Goal: Navigation & Orientation: Find specific page/section

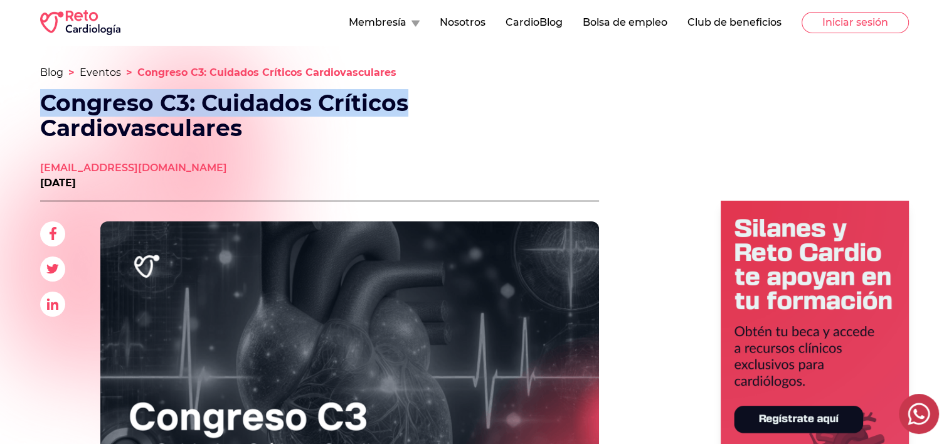
drag, startPoint x: 946, startPoint y: 51, endPoint x: 940, endPoint y: 106, distance: 55.5
drag, startPoint x: 940, startPoint y: 106, endPoint x: 870, endPoint y: 93, distance: 70.7
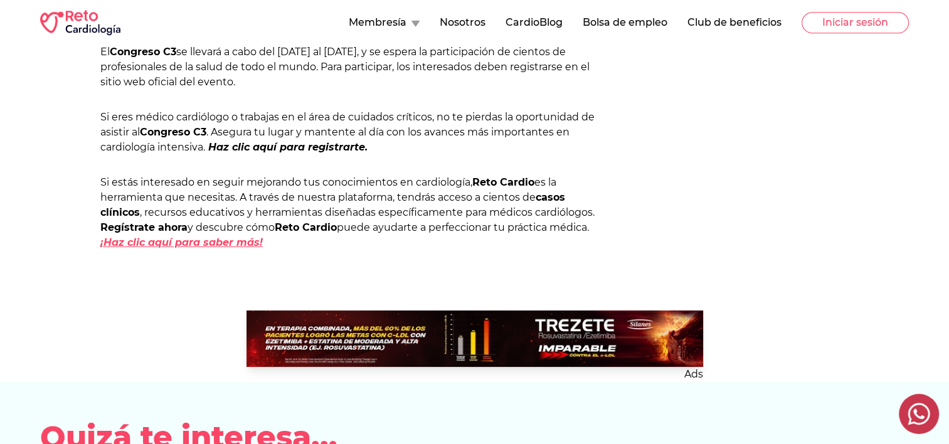
scroll to position [1024, 0]
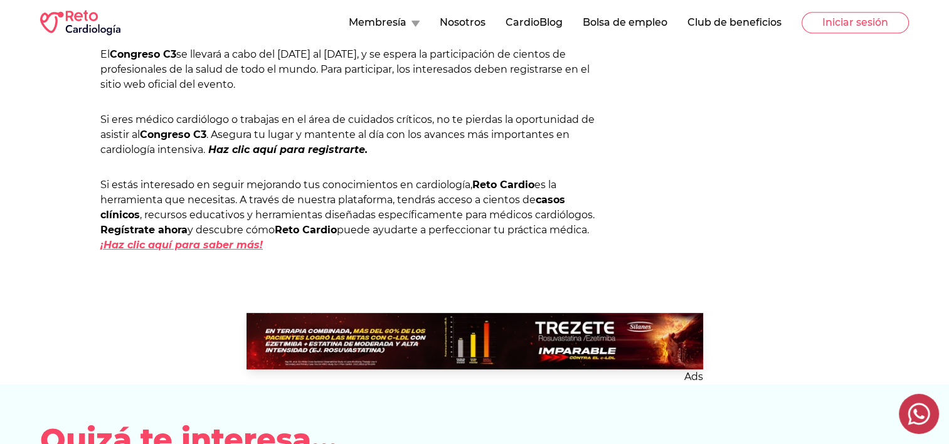
click at [233, 241] on em "¡Haz clic aquí para saber más!" at bounding box center [181, 245] width 162 height 12
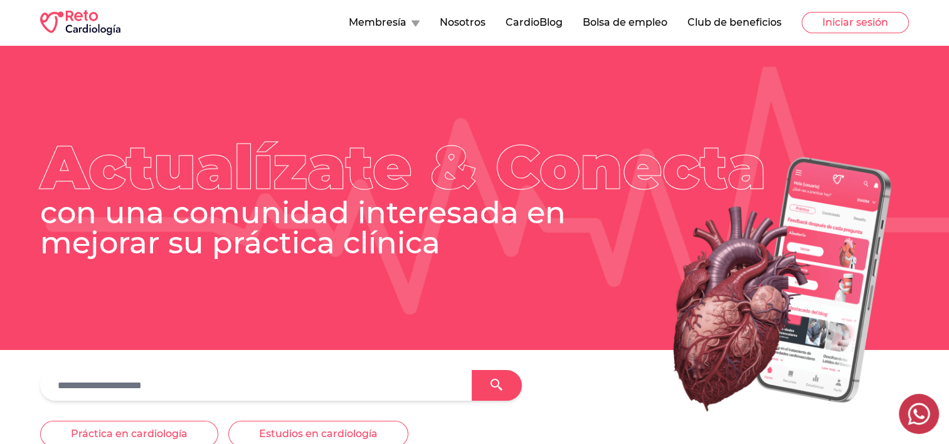
click at [624, 26] on button "Bolsa de empleo" at bounding box center [625, 22] width 85 height 15
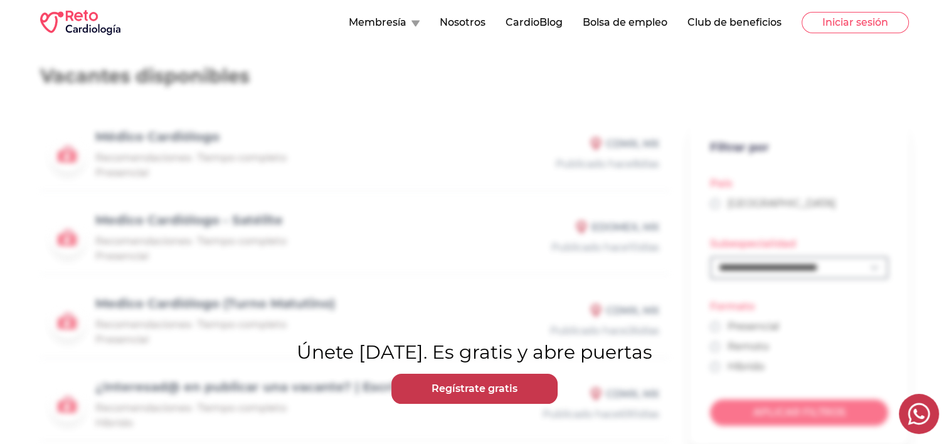
click at [441, 23] on button "Nosotros" at bounding box center [463, 22] width 46 height 15
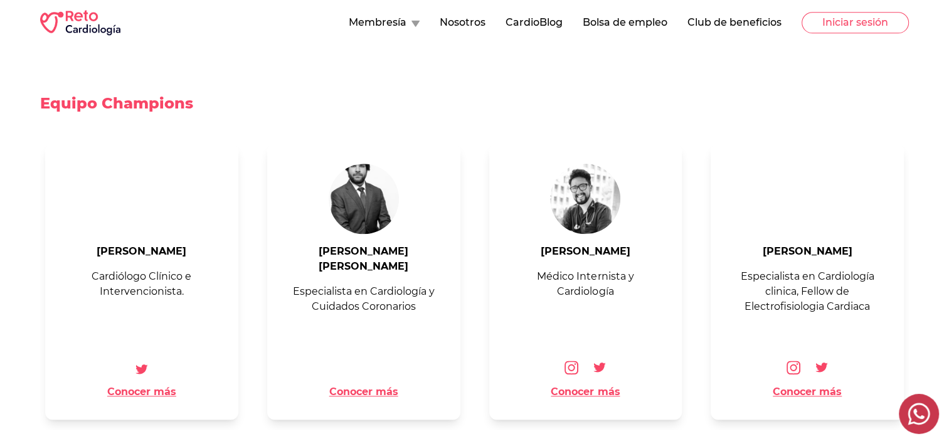
scroll to position [1527, 0]
